Goal: Task Accomplishment & Management: Complete application form

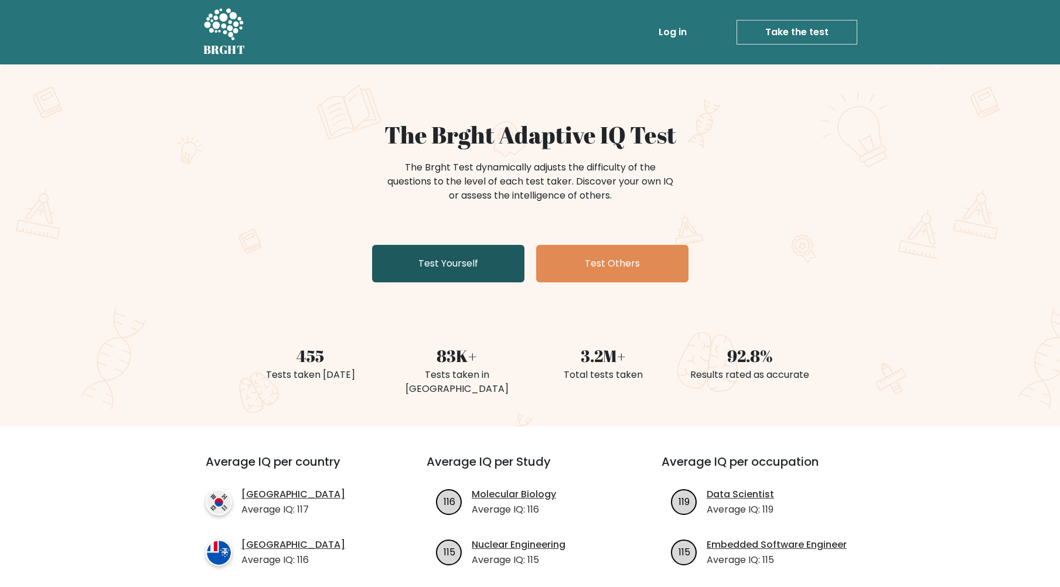
click at [457, 264] on link "Test Yourself" at bounding box center [448, 264] width 152 height 38
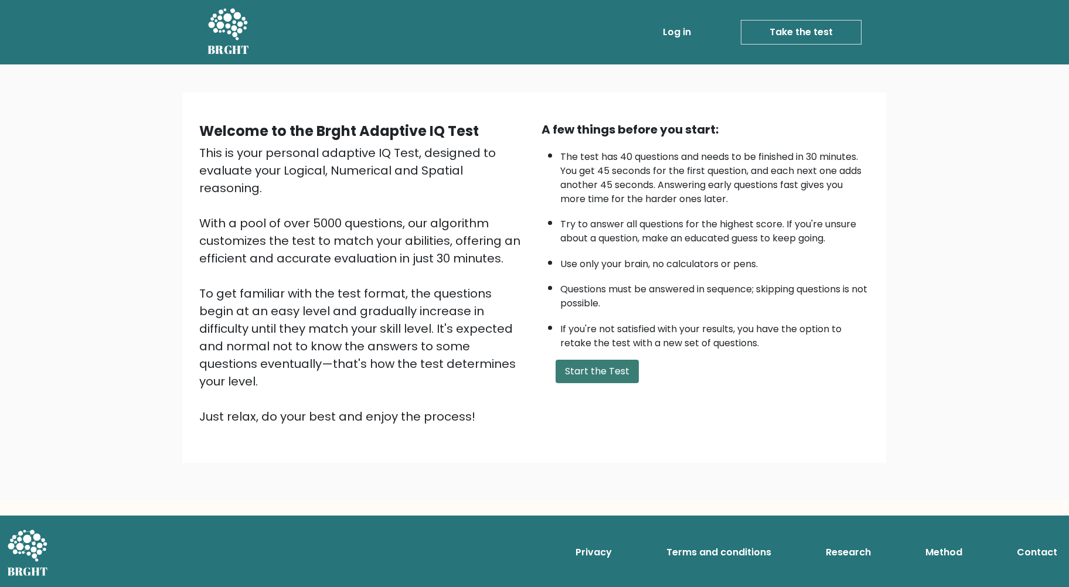
click at [588, 368] on button "Start the Test" at bounding box center [597, 371] width 83 height 23
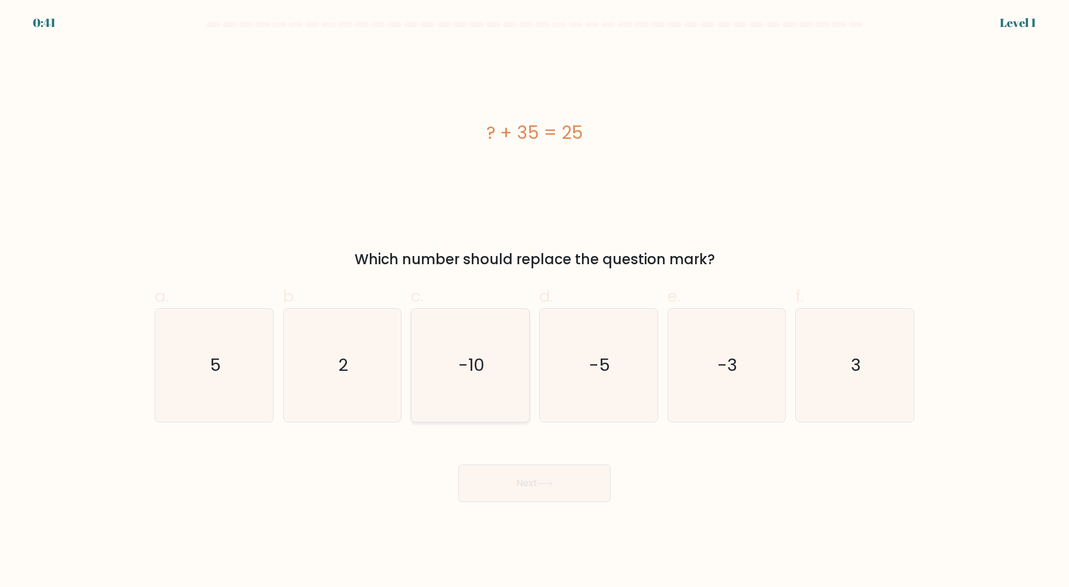
click at [469, 369] on text "-10" at bounding box center [471, 364] width 26 height 23
click at [534, 301] on input "c. -10" at bounding box center [534, 298] width 1 height 8
radio input "true"
click at [550, 488] on button "Next" at bounding box center [534, 484] width 152 height 38
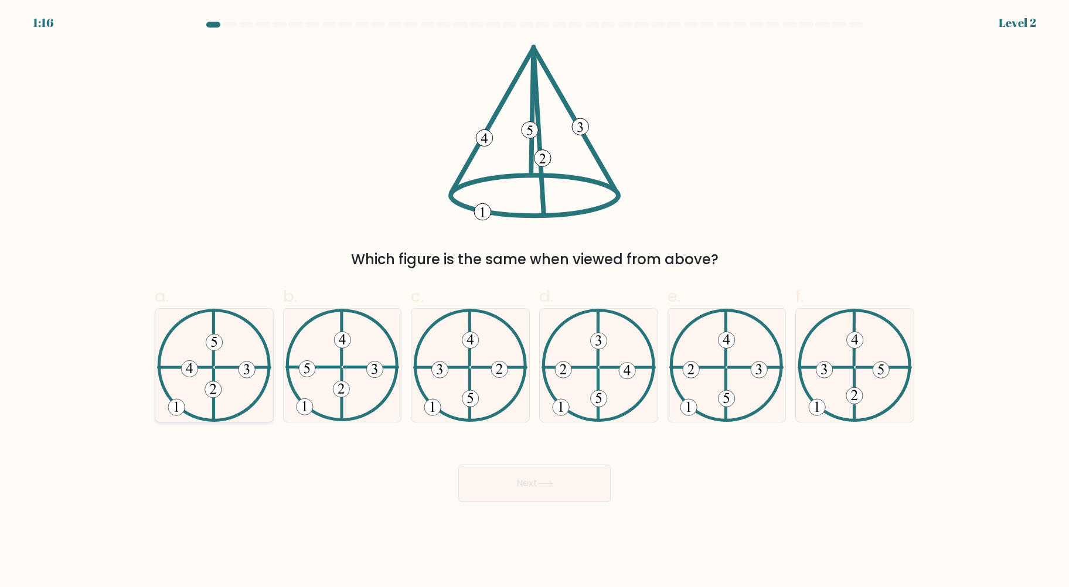
click at [213, 401] on 613 at bounding box center [213, 395] width 0 height 50
click at [534, 301] on input "a." at bounding box center [534, 298] width 1 height 8
radio input "true"
click at [527, 486] on button "Next" at bounding box center [534, 484] width 152 height 38
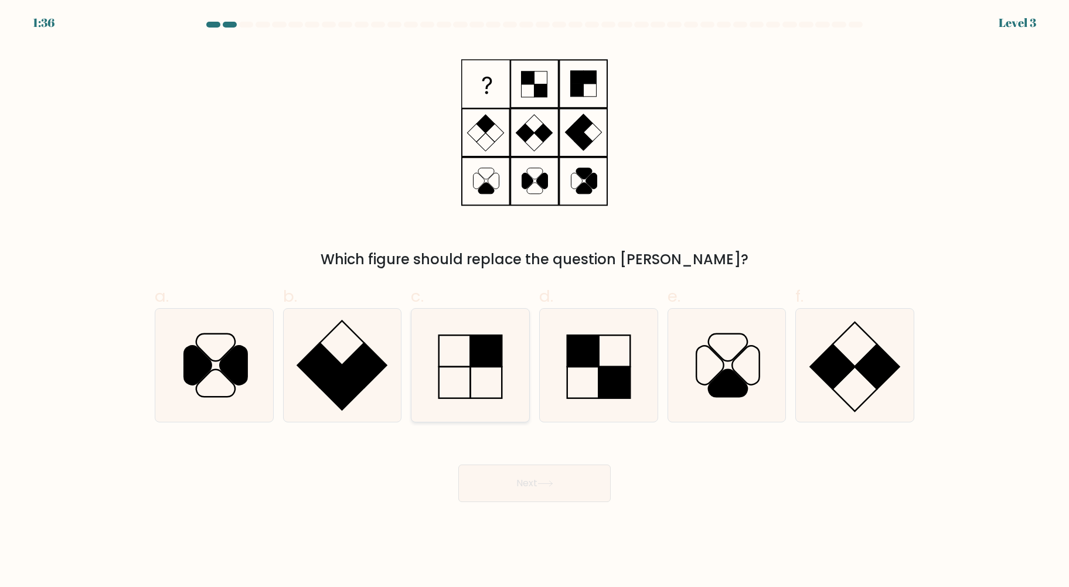
click at [488, 392] on icon at bounding box center [470, 365] width 113 height 113
click at [534, 301] on input "c." at bounding box center [534, 298] width 1 height 8
radio input "true"
click at [537, 482] on button "Next" at bounding box center [534, 484] width 152 height 38
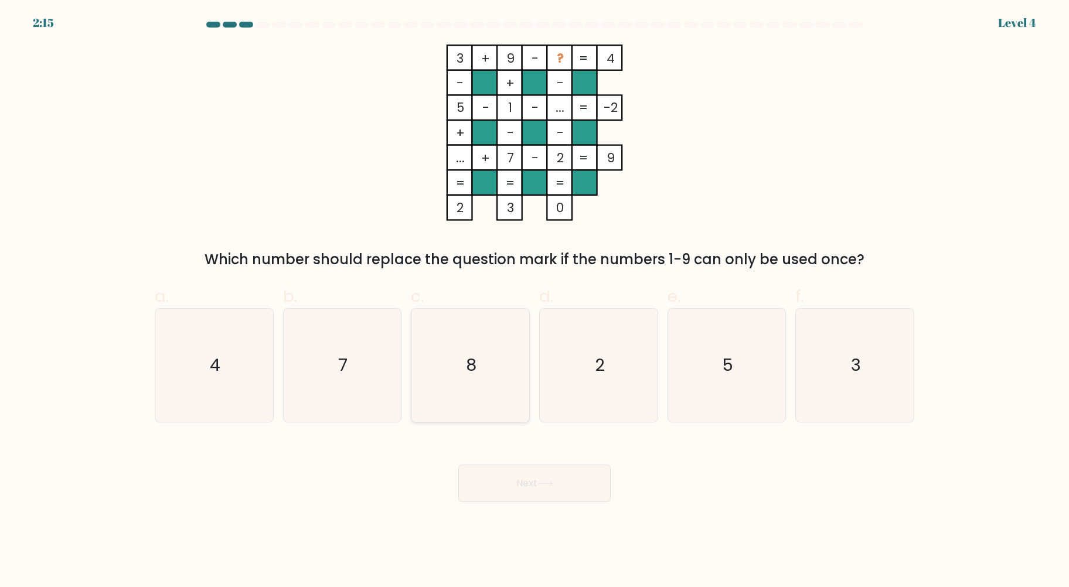
click at [435, 369] on icon "8" at bounding box center [470, 365] width 113 height 113
click at [534, 301] on input "c. 8" at bounding box center [534, 298] width 1 height 8
radio input "true"
click at [435, 369] on icon "8" at bounding box center [470, 365] width 112 height 112
click at [534, 301] on input "c. 8" at bounding box center [534, 298] width 1 height 8
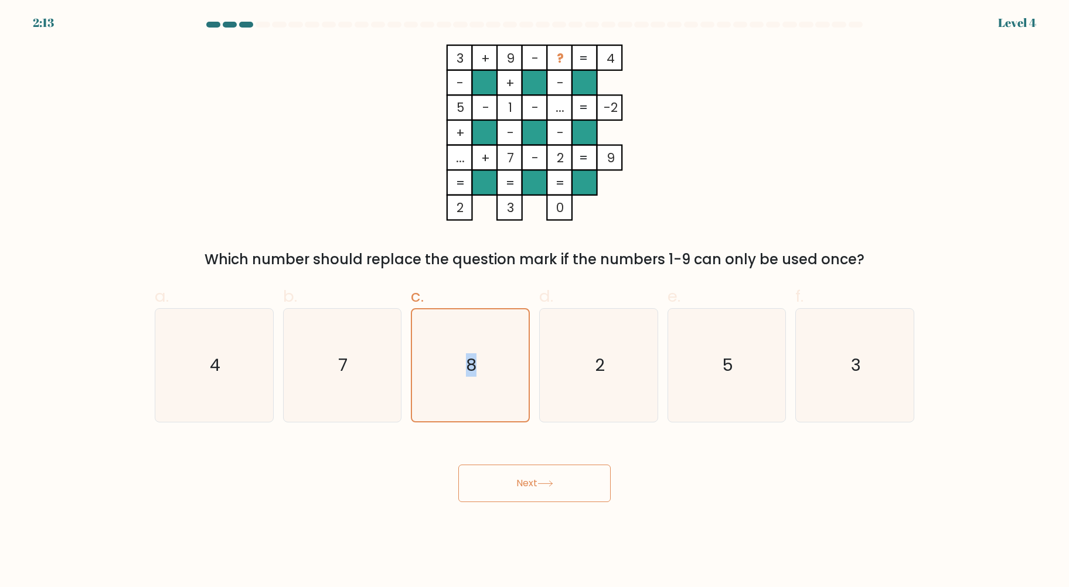
click at [540, 488] on button "Next" at bounding box center [534, 484] width 152 height 38
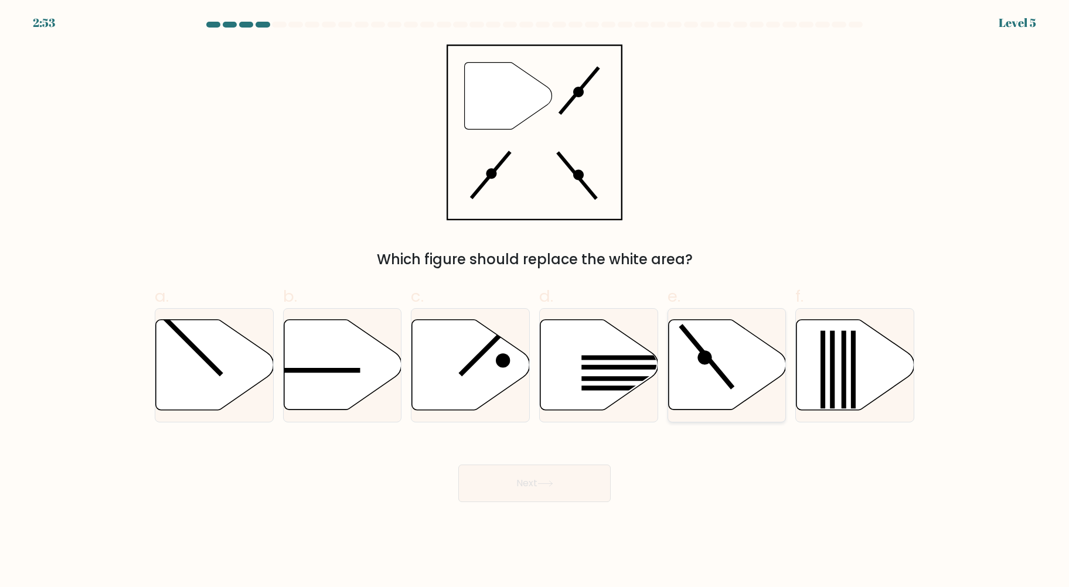
click at [744, 341] on icon at bounding box center [727, 365] width 118 height 90
click at [535, 301] on input "e." at bounding box center [534, 298] width 1 height 8
radio input "true"
click at [543, 482] on icon at bounding box center [545, 484] width 16 height 6
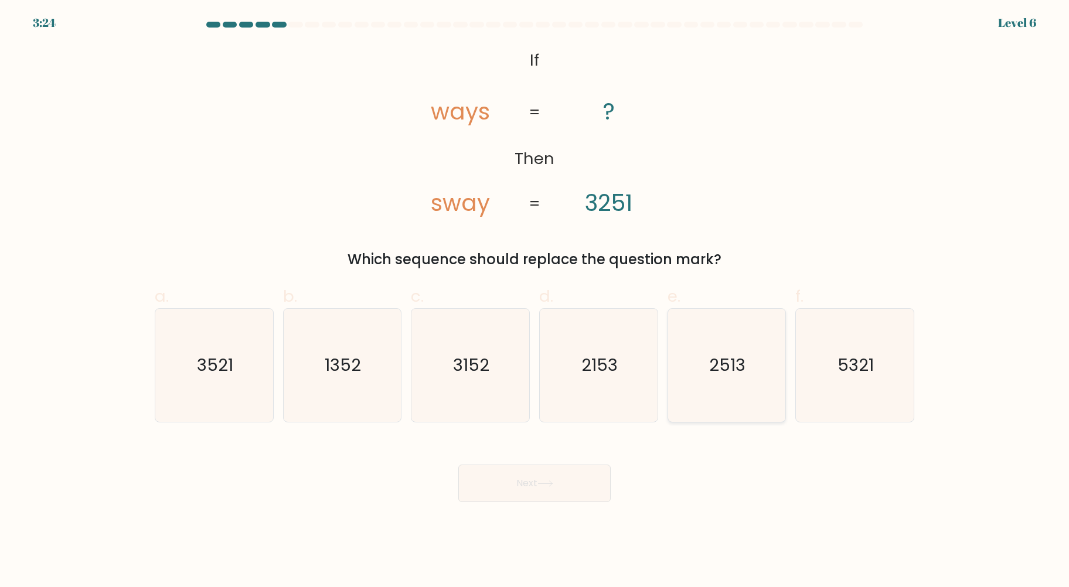
click at [745, 365] on text "2513" at bounding box center [728, 364] width 36 height 23
click at [535, 301] on input "e. 2513" at bounding box center [534, 298] width 1 height 8
radio input "true"
click at [557, 475] on button "Next" at bounding box center [534, 484] width 152 height 38
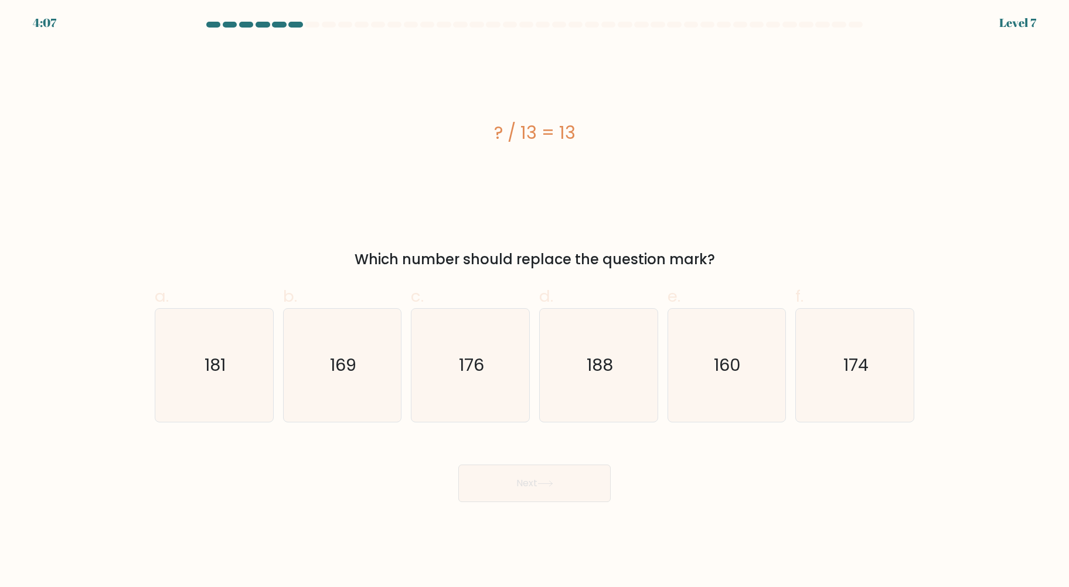
click at [82, 122] on form "a." at bounding box center [534, 262] width 1069 height 481
click at [84, 125] on form "a." at bounding box center [534, 262] width 1069 height 481
click at [340, 372] on text "169" at bounding box center [343, 364] width 26 height 23
click at [534, 301] on input "b. 169" at bounding box center [534, 298] width 1 height 8
radio input "true"
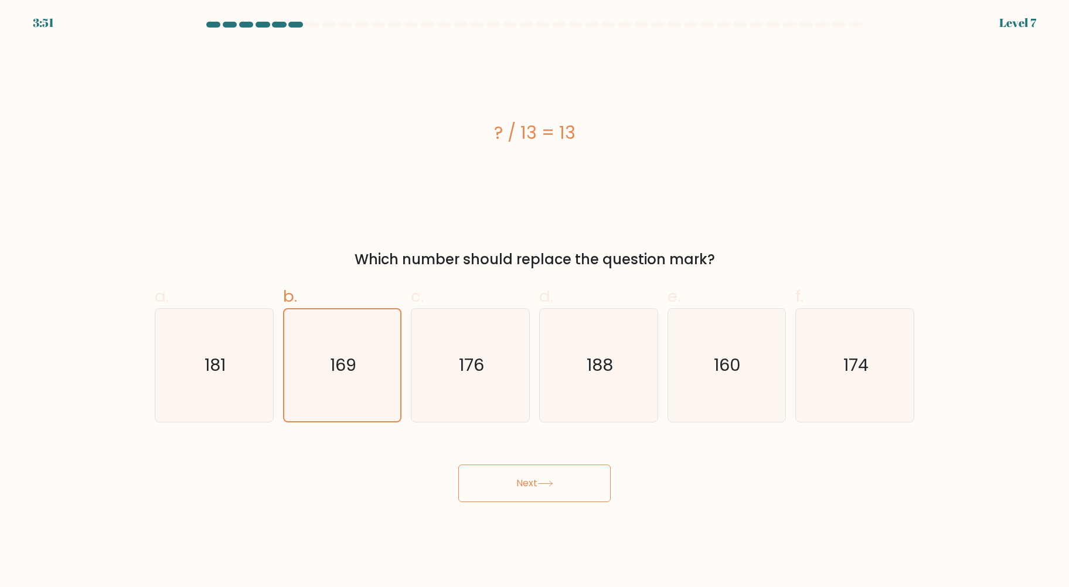
click at [529, 484] on button "Next" at bounding box center [534, 484] width 152 height 38
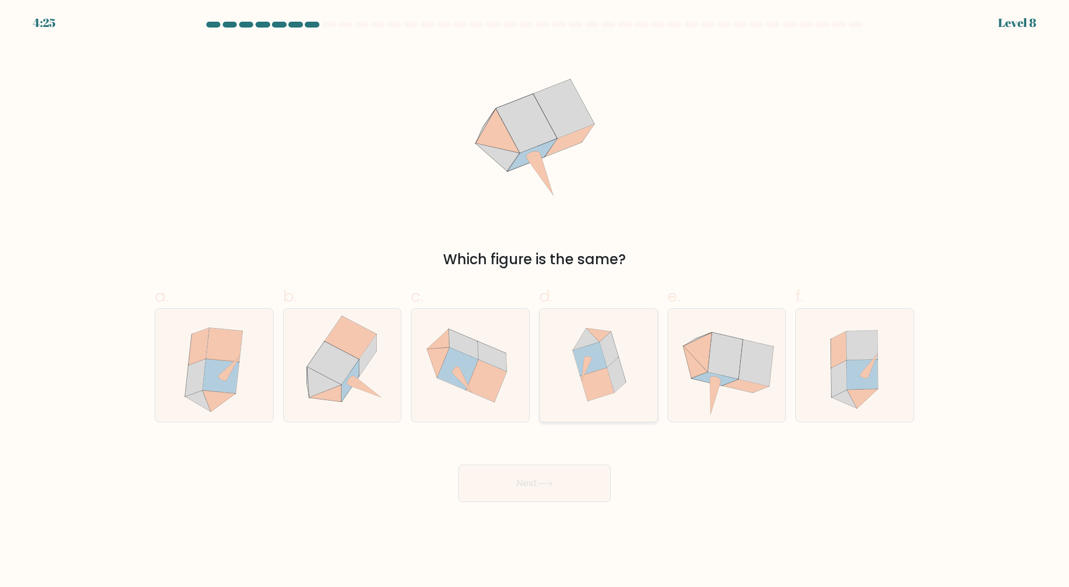
click at [601, 369] on icon at bounding box center [590, 358] width 34 height 33
click at [535, 301] on input "d." at bounding box center [534, 298] width 1 height 8
radio input "true"
click at [574, 486] on button "Next" at bounding box center [534, 484] width 152 height 38
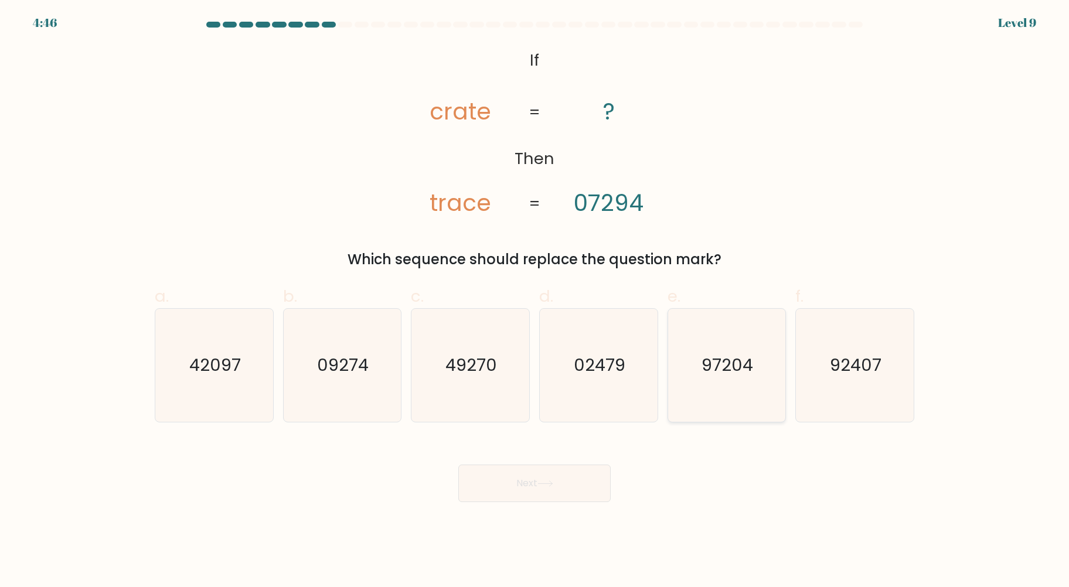
click at [736, 376] on text "97204" at bounding box center [728, 364] width 52 height 23
click at [535, 301] on input "e. 97204" at bounding box center [534, 298] width 1 height 8
radio input "true"
click at [550, 482] on icon at bounding box center [545, 484] width 16 height 6
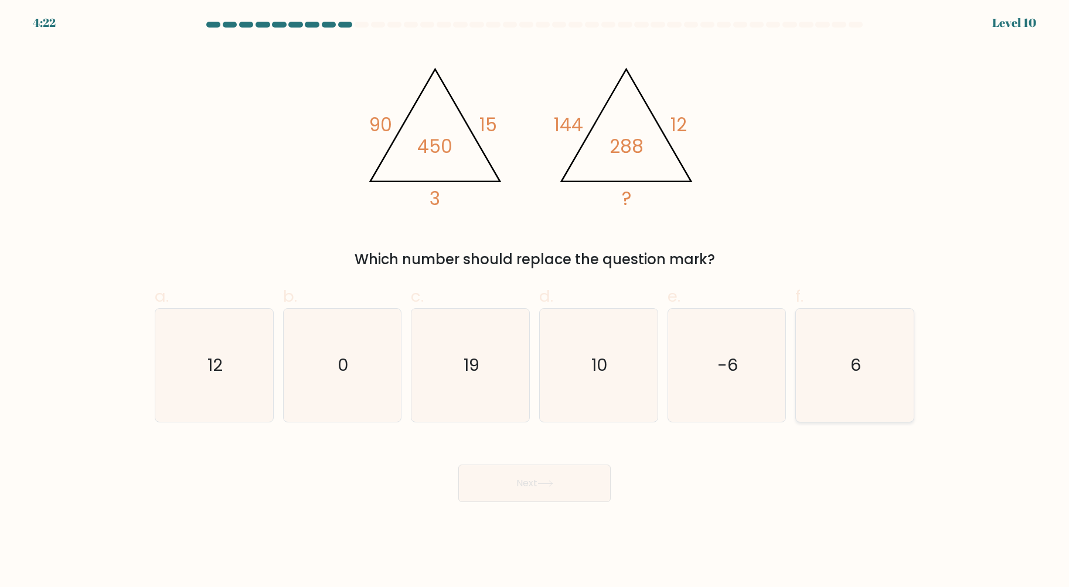
click at [845, 363] on icon "6" at bounding box center [854, 365] width 113 height 113
click at [535, 301] on input "f. 6" at bounding box center [534, 298] width 1 height 8
radio input "true"
click at [513, 485] on button "Next" at bounding box center [534, 484] width 152 height 38
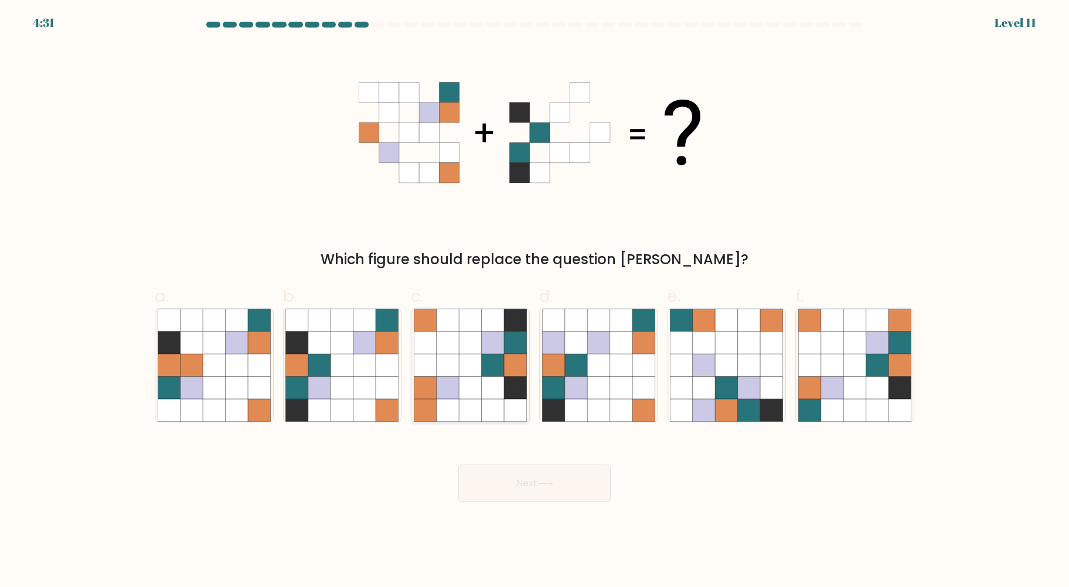
click at [461, 374] on icon at bounding box center [470, 365] width 22 height 22
click at [534, 301] on input "c." at bounding box center [534, 298] width 1 height 8
radio input "true"
click at [825, 383] on icon at bounding box center [832, 388] width 22 height 22
click at [535, 301] on input "f." at bounding box center [534, 298] width 1 height 8
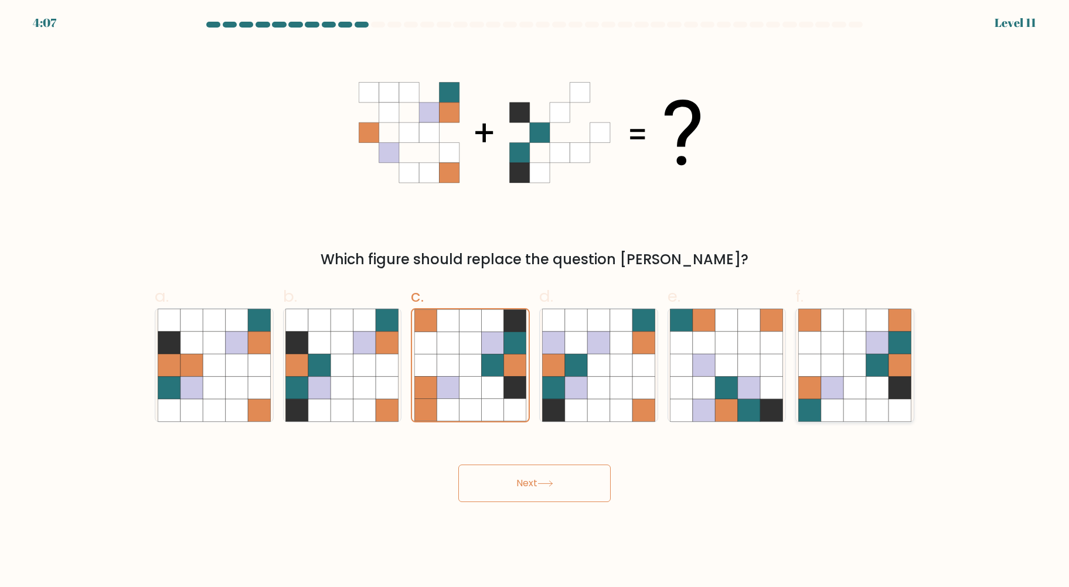
radio input "true"
click at [569, 484] on button "Next" at bounding box center [534, 484] width 152 height 38
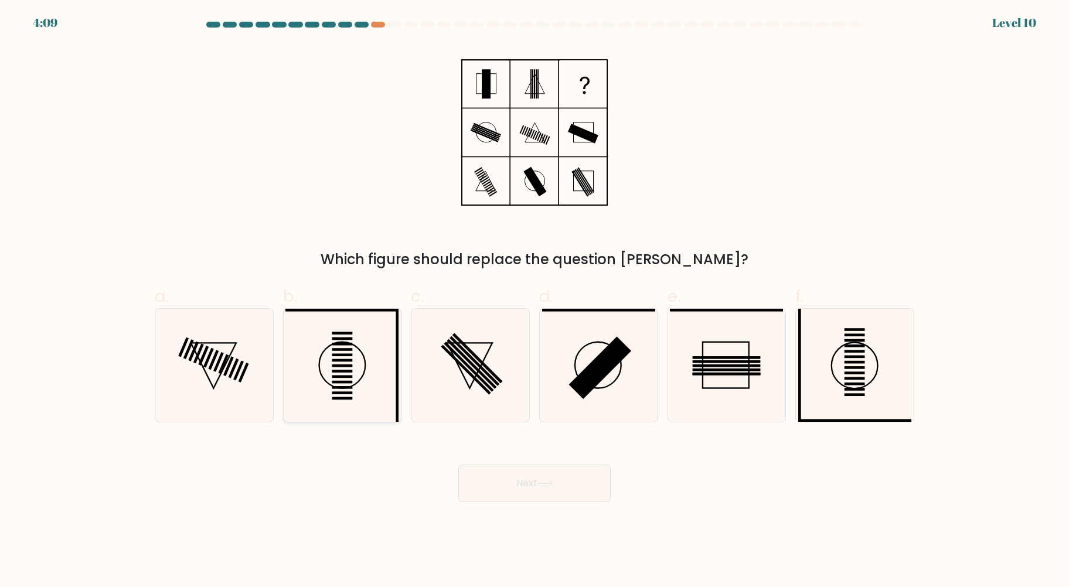
click at [365, 369] on icon at bounding box center [341, 365] width 113 height 113
click at [534, 301] on input "b." at bounding box center [534, 298] width 1 height 8
radio input "true"
click at [365, 369] on circle at bounding box center [342, 365] width 46 height 46
click at [534, 301] on input "b." at bounding box center [534, 298] width 1 height 8
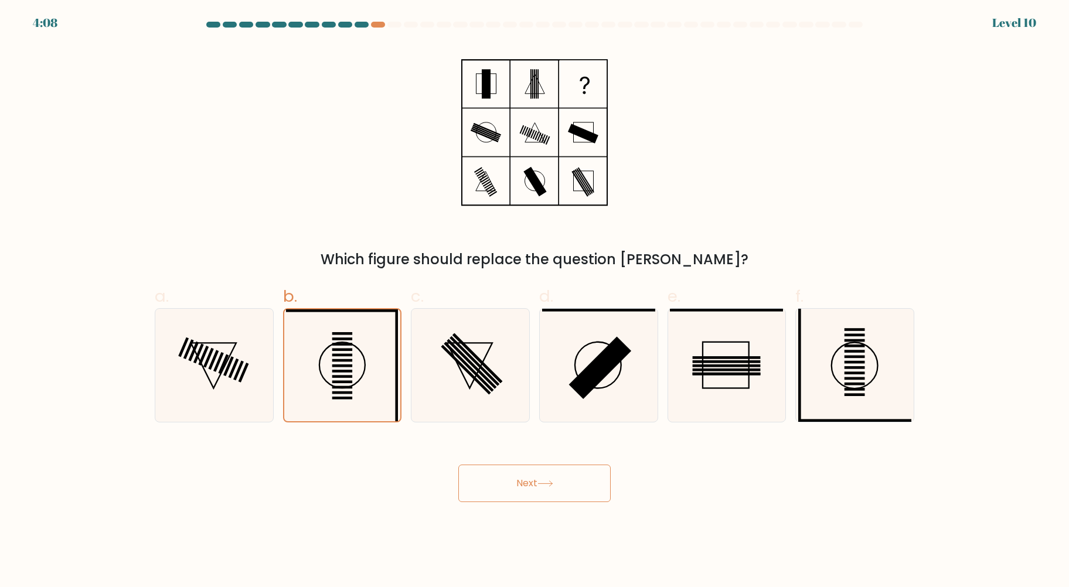
click at [553, 485] on icon at bounding box center [545, 484] width 16 height 6
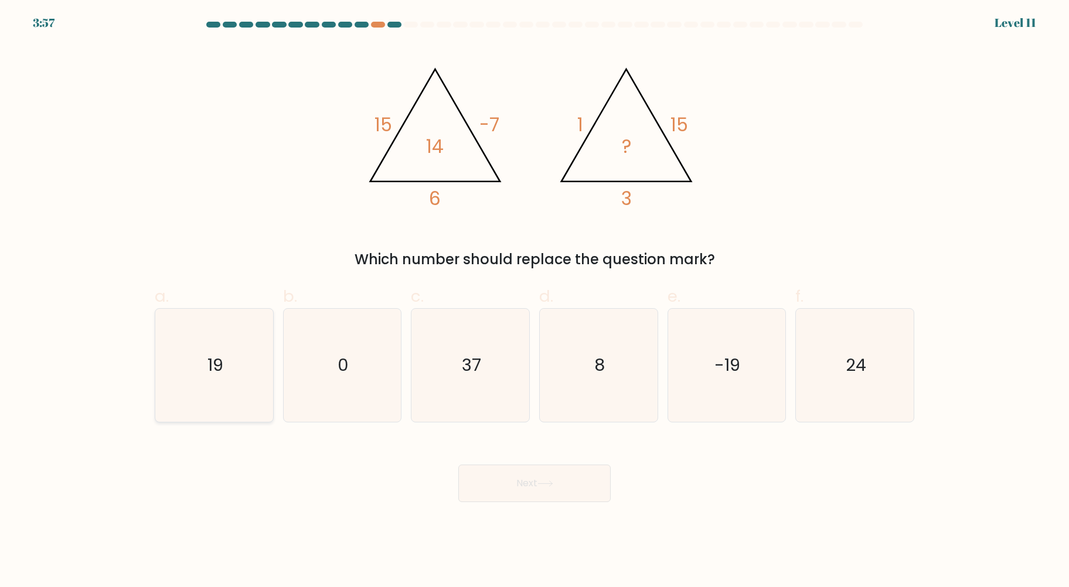
click at [200, 375] on icon "19" at bounding box center [214, 365] width 113 height 113
click at [534, 301] on input "a. 19" at bounding box center [534, 298] width 1 height 8
radio input "true"
click at [549, 484] on icon at bounding box center [545, 484] width 16 height 6
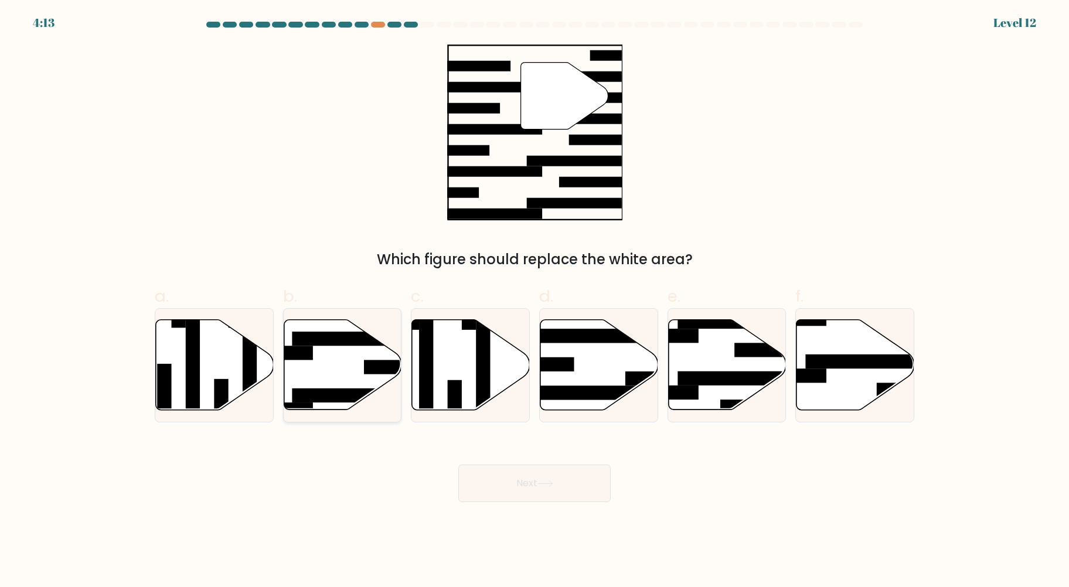
click at [326, 352] on icon at bounding box center [343, 365] width 118 height 90
click at [534, 301] on input "b." at bounding box center [534, 298] width 1 height 8
radio input "true"
click at [545, 479] on button "Next" at bounding box center [534, 484] width 152 height 38
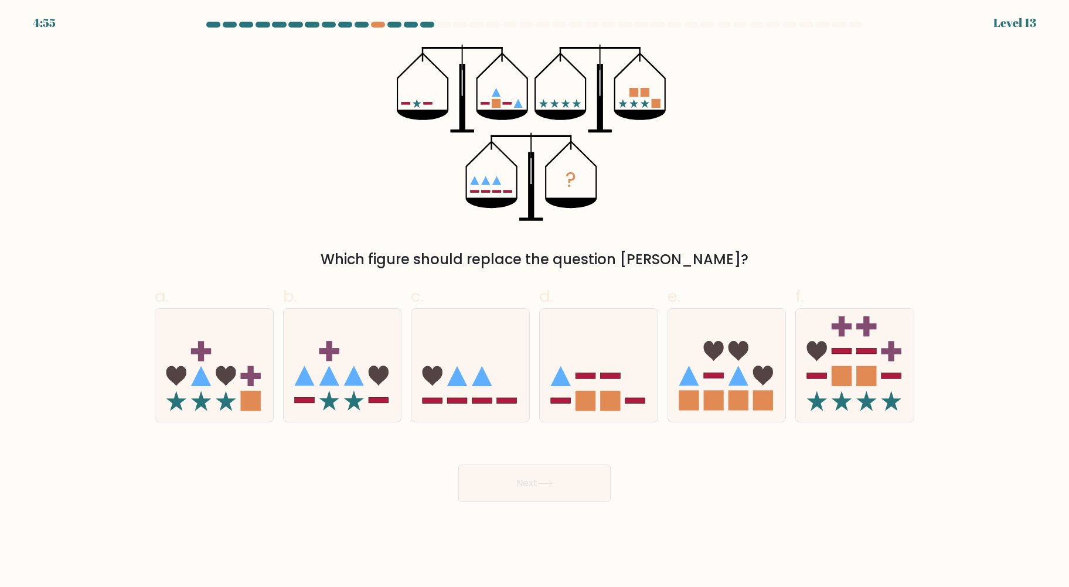
click at [430, 122] on icon "?" at bounding box center [534, 133] width 275 height 176
click at [321, 216] on div "? Which figure should replace the question mark?" at bounding box center [535, 158] width 774 height 226
click at [599, 390] on icon at bounding box center [599, 364] width 118 height 97
click at [535, 301] on input "d." at bounding box center [534, 298] width 1 height 8
radio input "true"
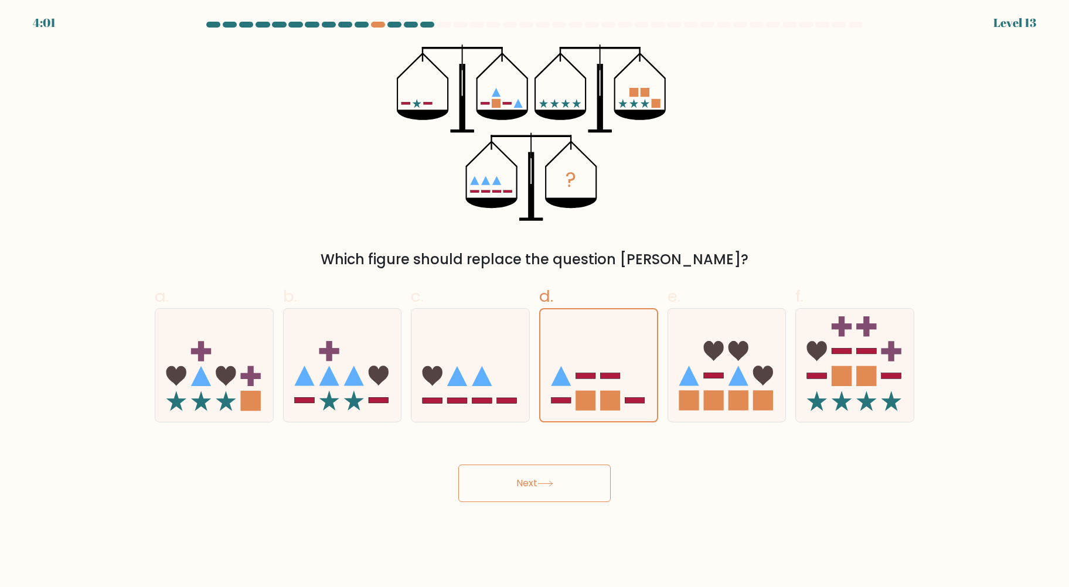
click at [567, 482] on button "Next" at bounding box center [534, 484] width 152 height 38
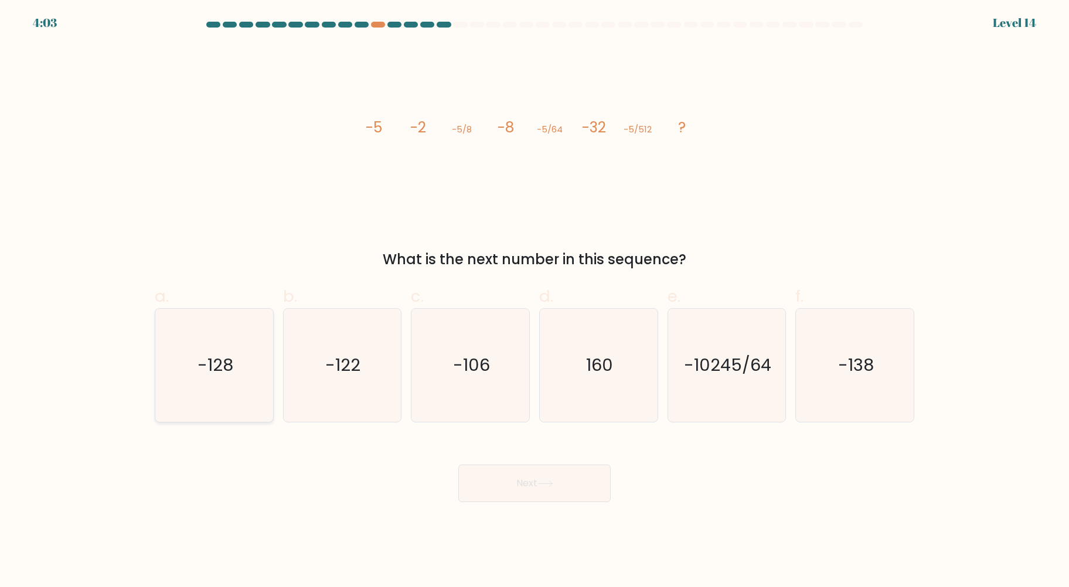
click at [252, 343] on icon "-128" at bounding box center [214, 365] width 113 height 113
click at [534, 301] on input "a. -128" at bounding box center [534, 298] width 1 height 8
radio input "true"
click at [529, 484] on button "Next" at bounding box center [534, 484] width 152 height 38
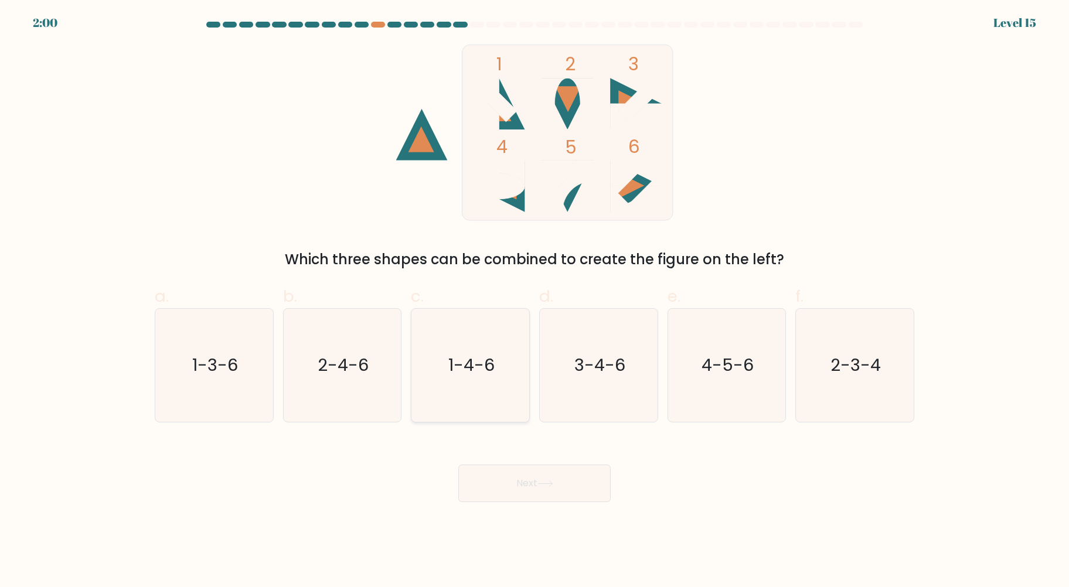
click at [476, 349] on icon "1-4-6" at bounding box center [470, 365] width 113 height 113
click at [534, 301] on input "c. 1-4-6" at bounding box center [534, 298] width 1 height 8
radio input "true"
click at [606, 364] on text "3-4-6" at bounding box center [599, 364] width 51 height 23
click at [535, 301] on input "d. 3-4-6" at bounding box center [534, 298] width 1 height 8
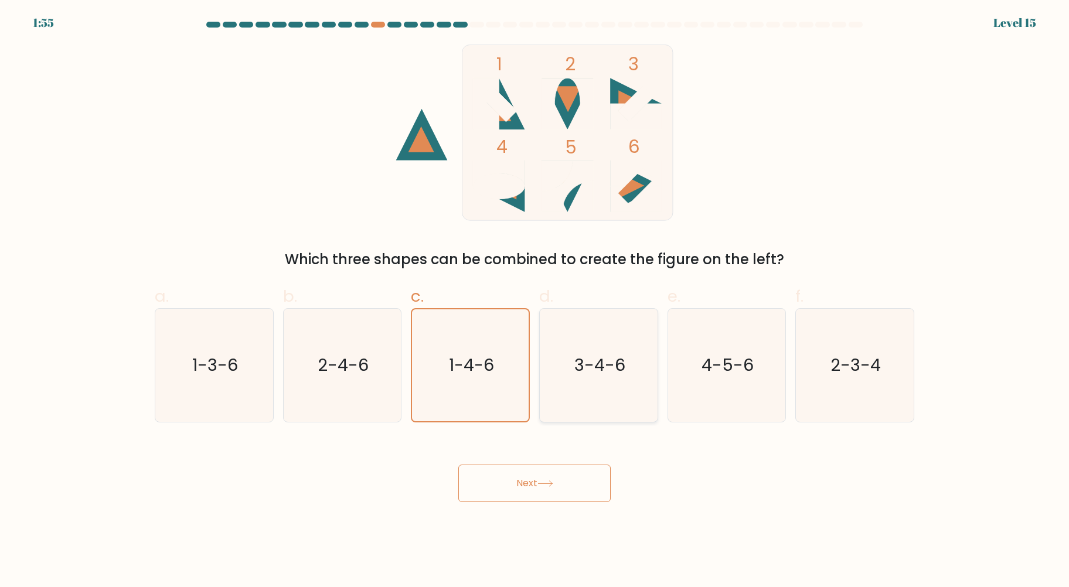
radio input "true"
click at [570, 478] on button "Next" at bounding box center [534, 484] width 152 height 38
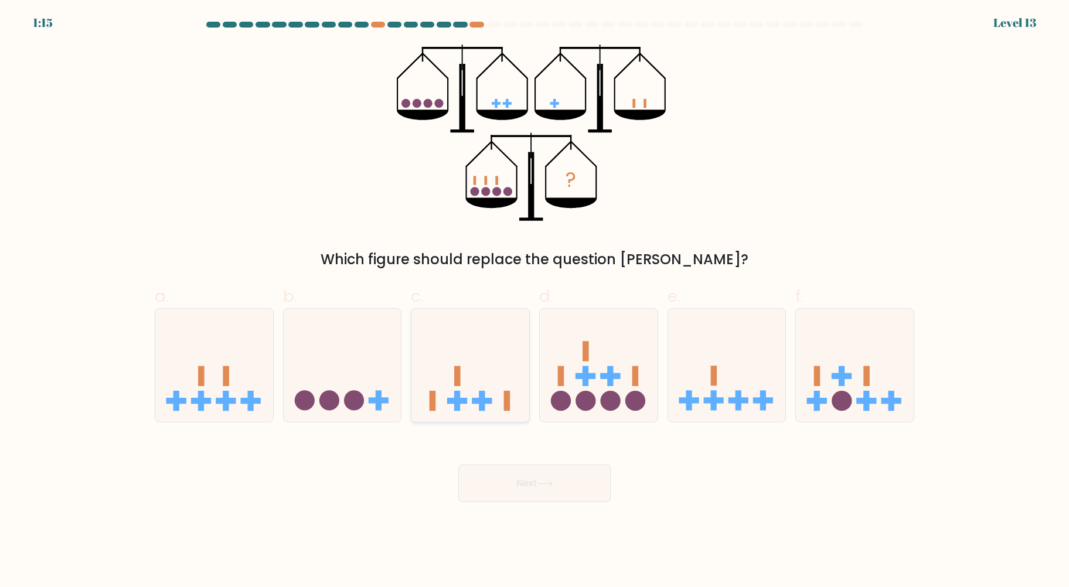
click at [486, 360] on icon at bounding box center [470, 364] width 118 height 97
click at [534, 301] on input "c." at bounding box center [534, 298] width 1 height 8
radio input "true"
click at [561, 494] on button "Next" at bounding box center [534, 484] width 152 height 38
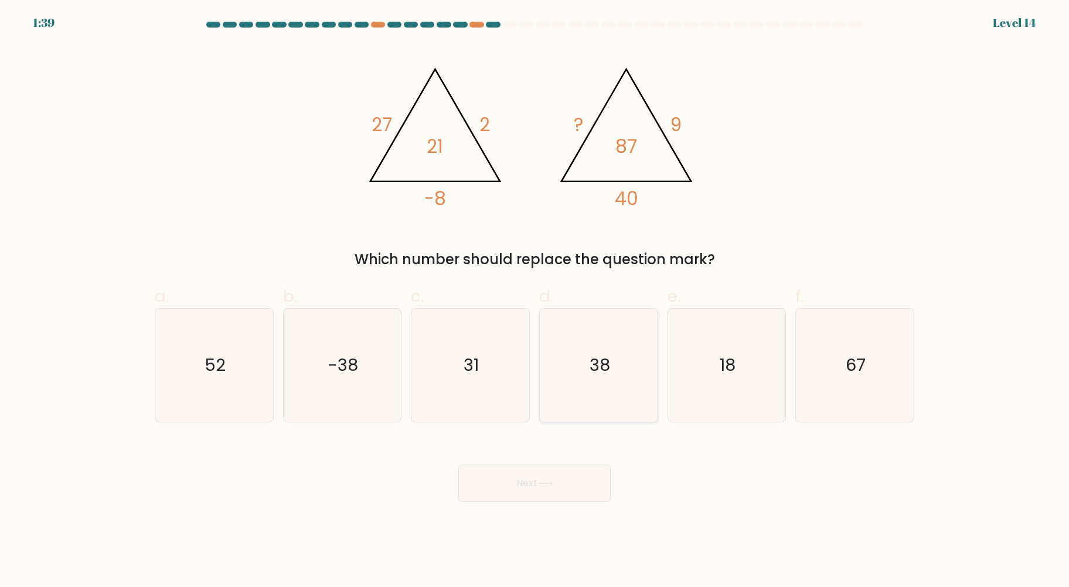
click at [589, 379] on icon "38" at bounding box center [598, 365] width 113 height 113
click at [535, 301] on input "d. 38" at bounding box center [534, 298] width 1 height 8
radio input "true"
click at [561, 483] on button "Next" at bounding box center [534, 484] width 152 height 38
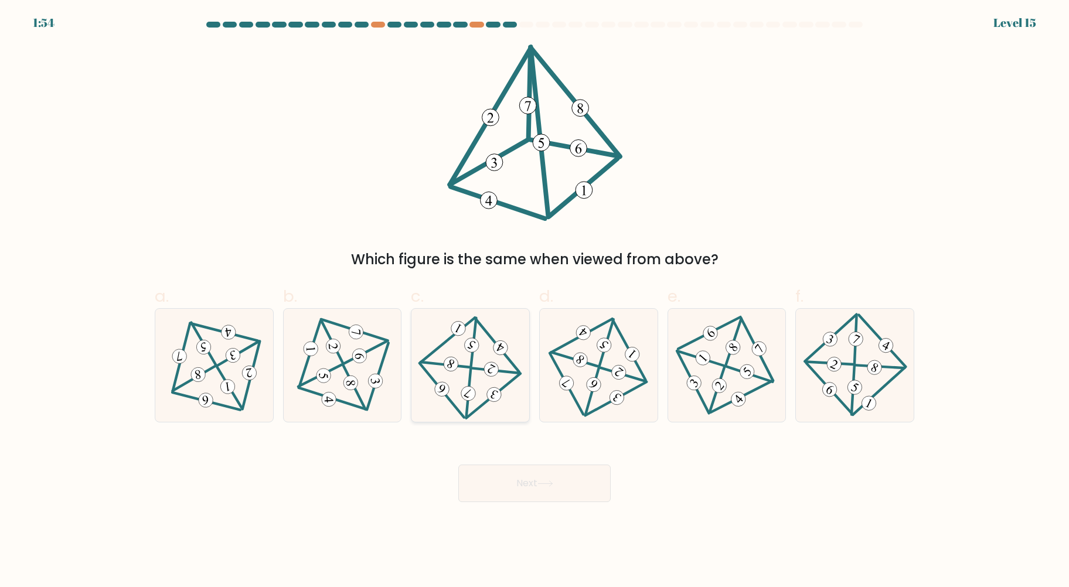
click at [461, 357] on icon at bounding box center [470, 365] width 93 height 90
click at [534, 301] on input "c." at bounding box center [534, 298] width 1 height 8
radio input "true"
click at [549, 484] on icon at bounding box center [545, 484] width 16 height 6
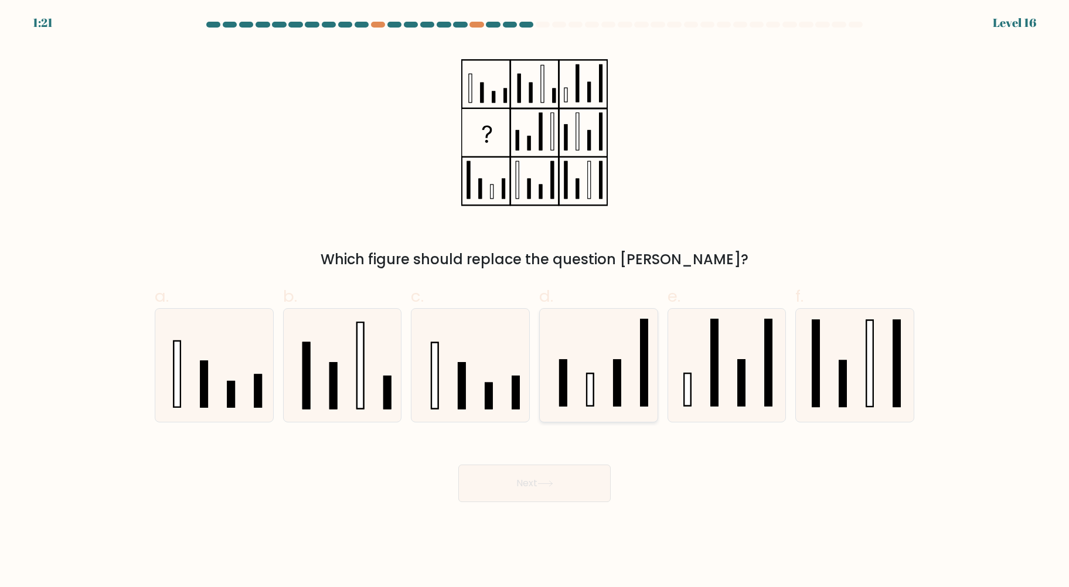
click at [616, 394] on rect at bounding box center [617, 383] width 6 height 46
click at [535, 301] on input "d." at bounding box center [534, 298] width 1 height 8
radio input "true"
click at [575, 483] on button "Next" at bounding box center [534, 484] width 152 height 38
